Goal: Book appointment/travel/reservation

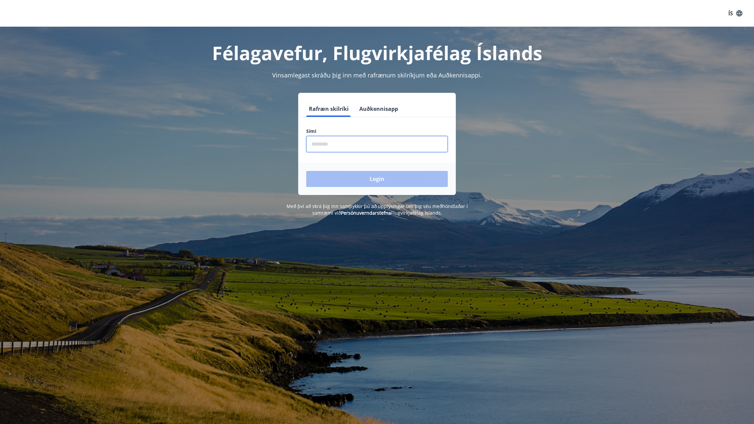
click at [366, 141] on input "phone" at bounding box center [377, 144] width 142 height 16
type input "********"
click at [371, 175] on button "Login" at bounding box center [377, 179] width 142 height 16
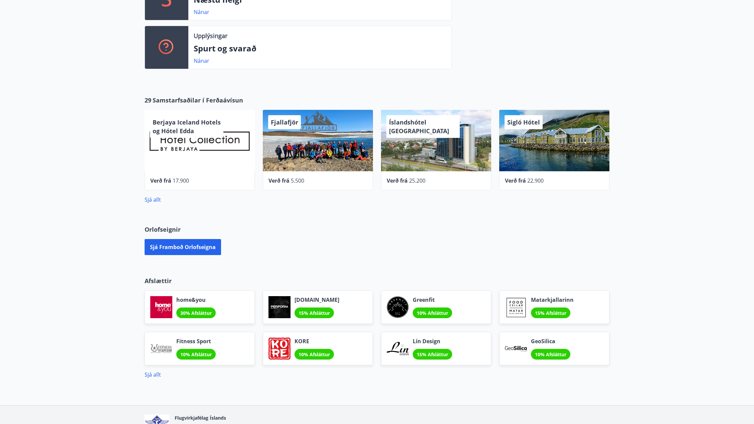
scroll to position [166, 0]
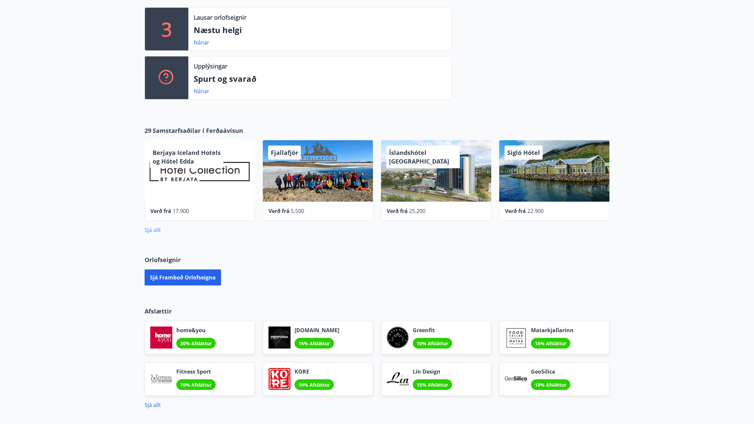
click at [150, 230] on link "Sjá allt" at bounding box center [153, 229] width 16 height 7
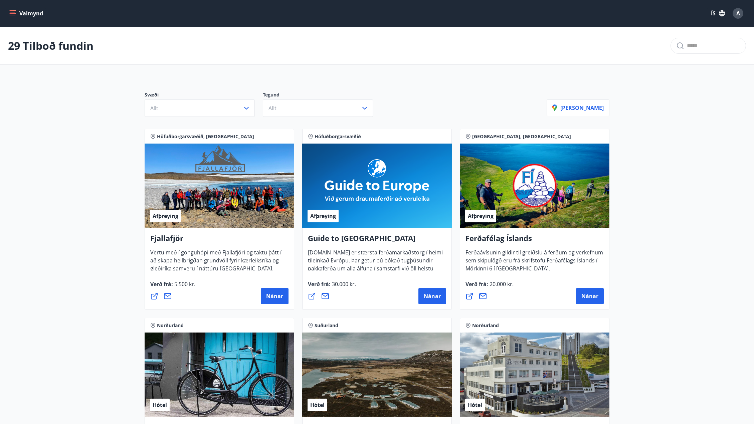
click at [11, 10] on icon "menu" at bounding box center [13, 10] width 7 height 1
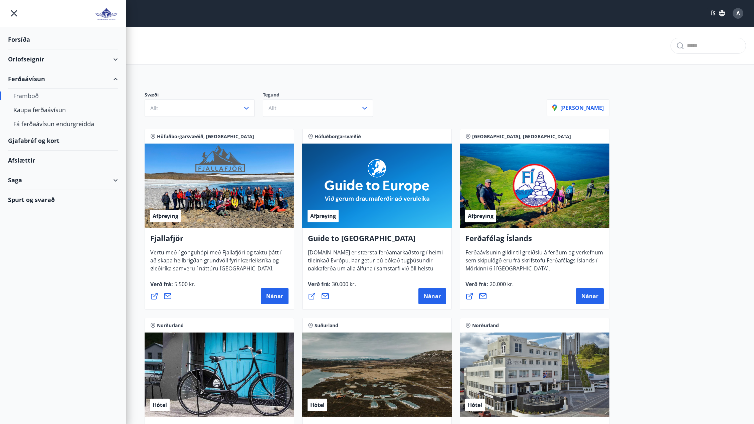
click at [41, 58] on div "Orlofseignir" at bounding box center [63, 59] width 110 height 20
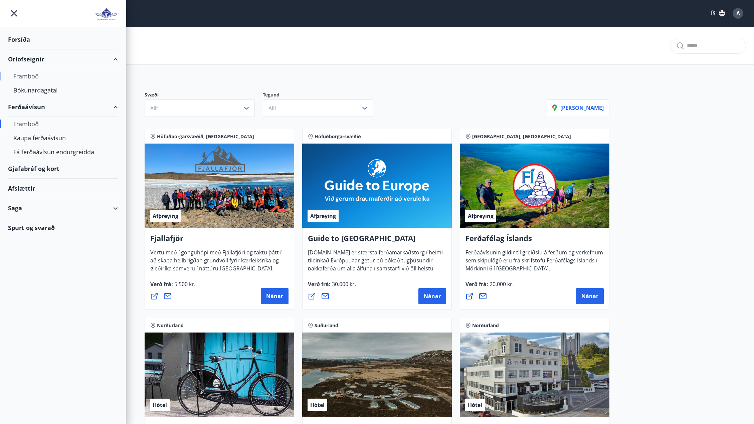
click at [30, 76] on div "Framboð" at bounding box center [62, 76] width 99 height 14
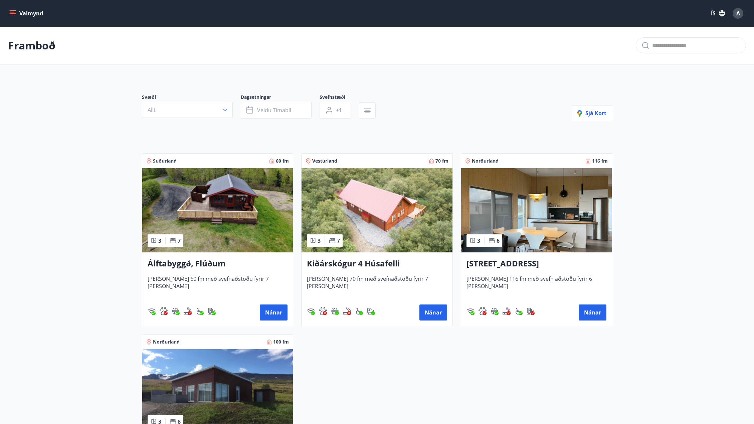
click at [13, 12] on icon "menu" at bounding box center [13, 12] width 6 height 1
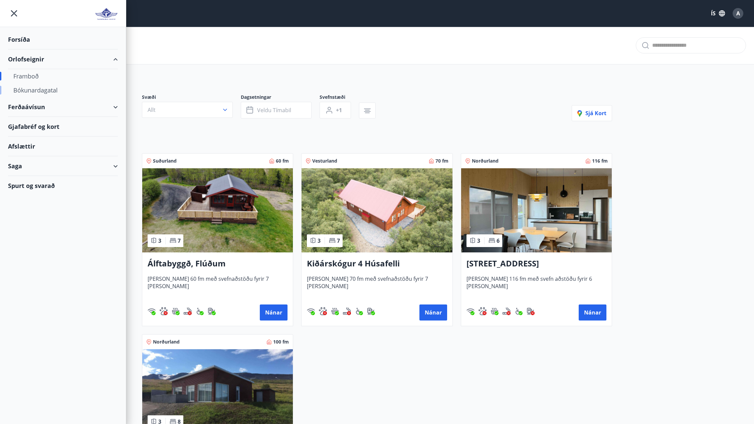
click at [45, 89] on div "Bókunardagatal" at bounding box center [62, 90] width 99 height 14
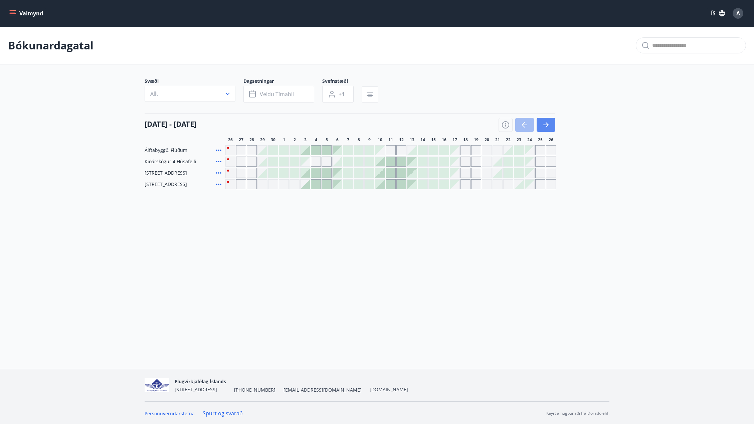
click at [547, 124] on icon "button" at bounding box center [546, 125] width 8 height 8
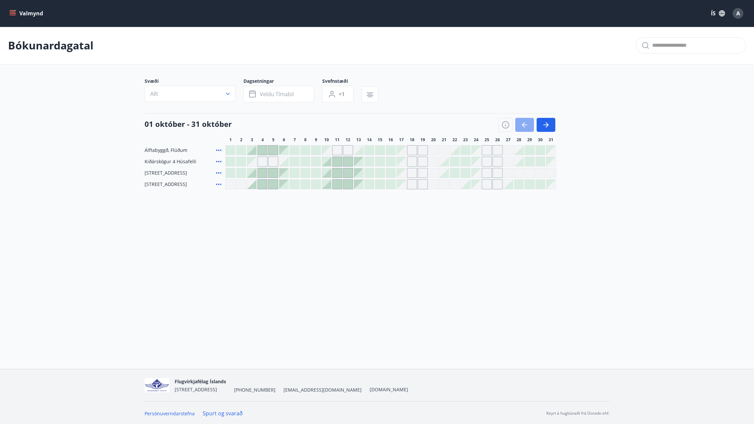
click at [527, 125] on icon "button" at bounding box center [524, 125] width 8 height 8
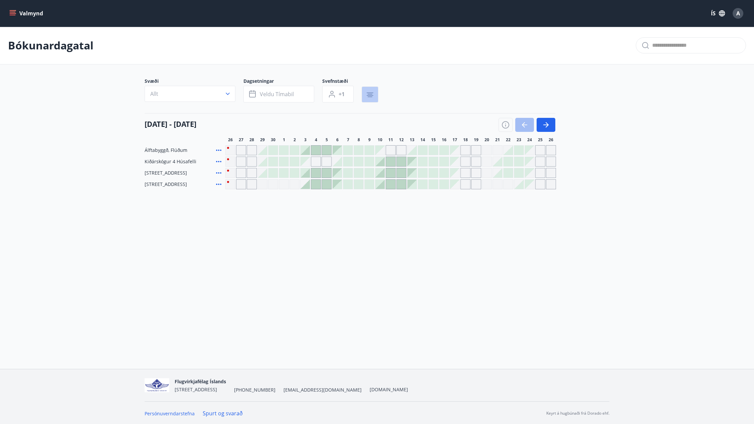
click at [374, 94] on button "button" at bounding box center [369, 94] width 17 height 16
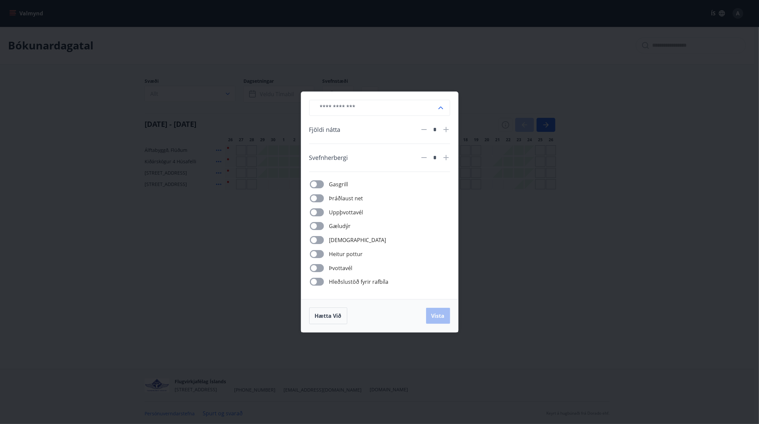
click at [502, 261] on div "​ Fjöldi nátta * Svefnherbergi * Gasgrill Þráðlaust net Uppþvottavél Gæludýr Þu…" at bounding box center [379, 212] width 759 height 424
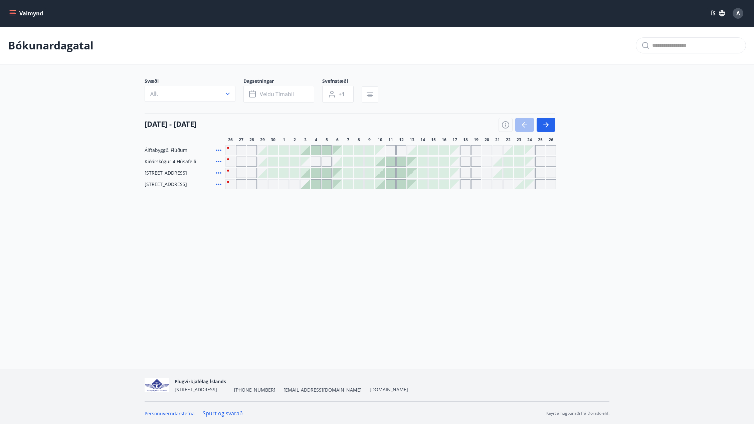
click at [317, 173] on div at bounding box center [315, 172] width 9 height 9
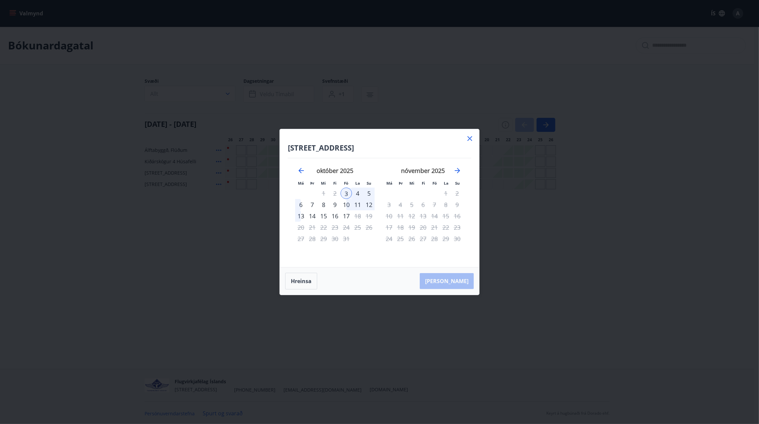
click at [469, 138] on icon at bounding box center [469, 138] width 5 height 5
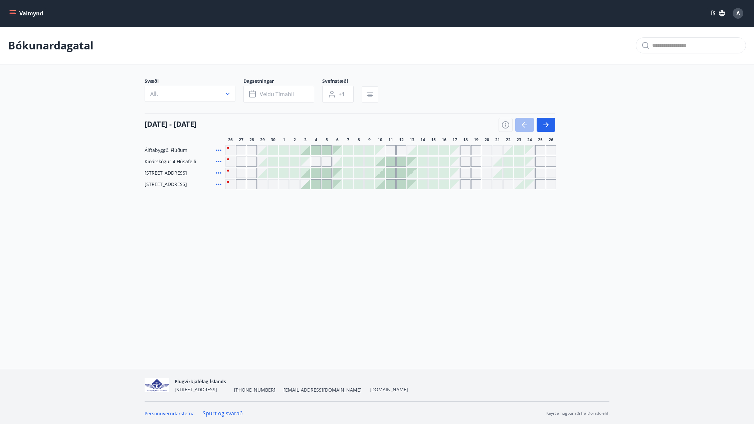
click at [386, 161] on div at bounding box center [390, 161] width 9 height 9
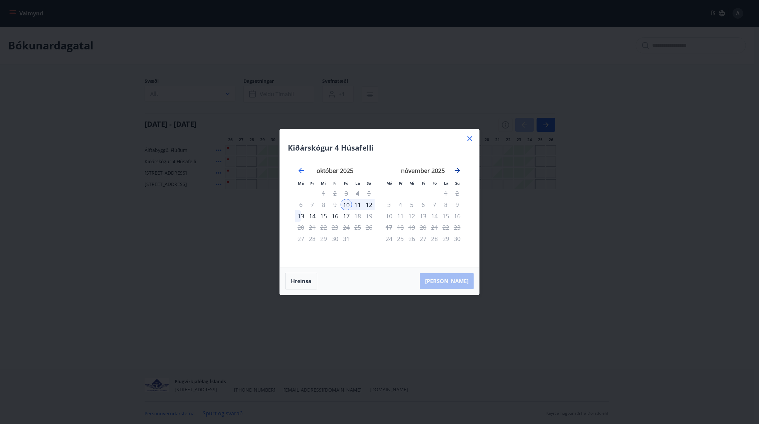
click at [456, 169] on icon "Move forward to switch to the next month." at bounding box center [457, 171] width 8 height 8
click at [299, 169] on icon "Move backward to switch to the previous month." at bounding box center [301, 171] width 8 height 8
click at [458, 169] on icon "Move forward to switch to the next month." at bounding box center [457, 170] width 5 height 5
click at [350, 226] on div "24" at bounding box center [345, 227] width 11 height 11
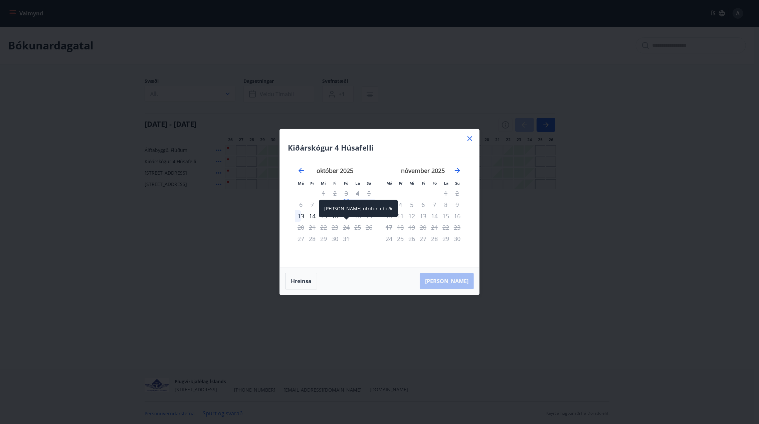
click at [346, 227] on div "24" at bounding box center [345, 227] width 11 height 11
click at [470, 139] on icon at bounding box center [469, 138] width 5 height 5
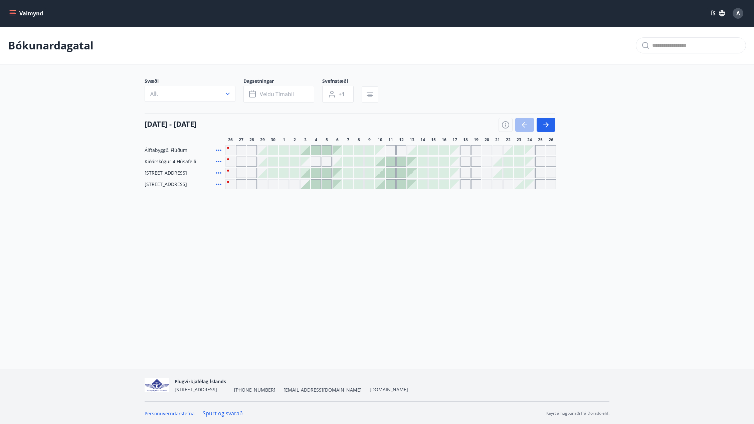
click at [401, 159] on div at bounding box center [401, 161] width 9 height 9
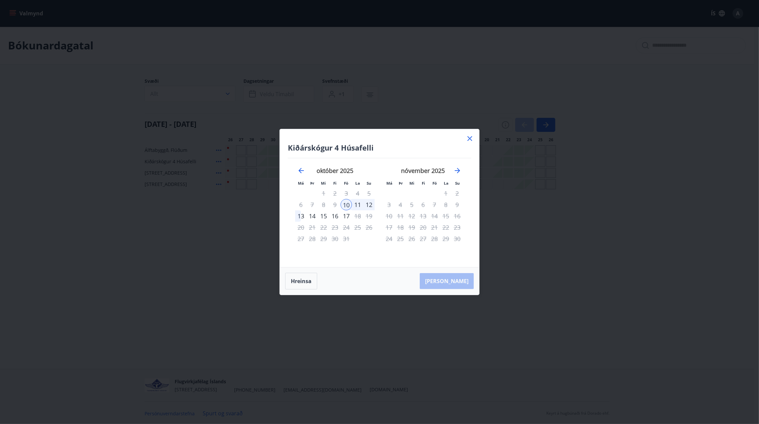
click at [471, 138] on icon at bounding box center [470, 139] width 8 height 8
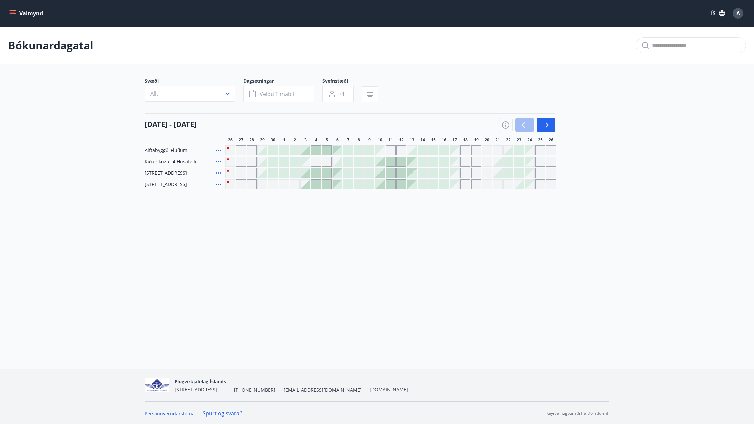
click at [329, 148] on div at bounding box center [326, 150] width 9 height 9
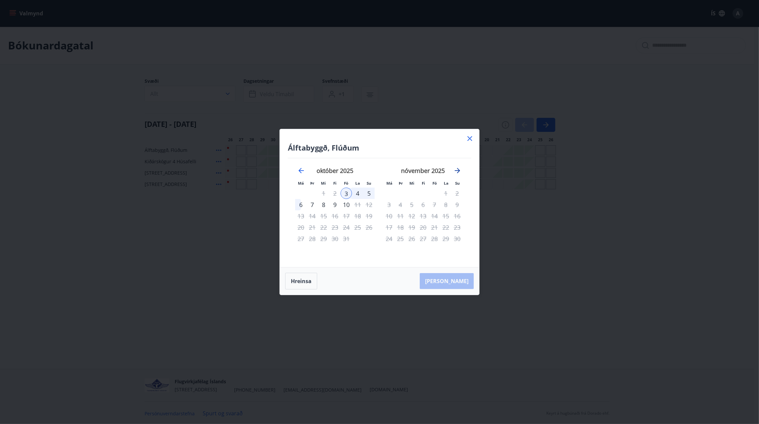
click at [458, 169] on icon "Move forward to switch to the next month." at bounding box center [457, 170] width 5 height 5
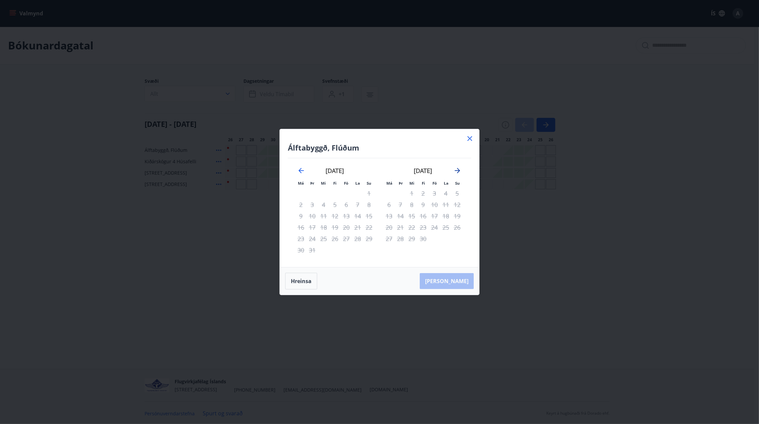
click at [458, 169] on icon "Move forward to switch to the next month." at bounding box center [457, 170] width 5 height 5
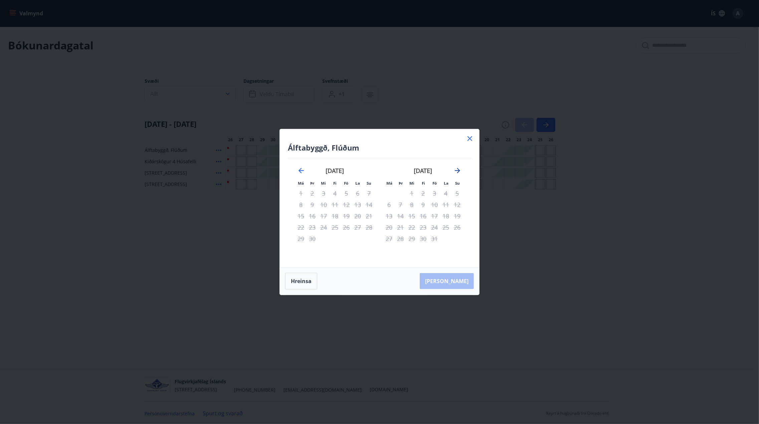
click at [458, 169] on icon "Move forward to switch to the next month." at bounding box center [457, 170] width 5 height 5
click at [471, 140] on icon at bounding box center [470, 139] width 8 height 8
